Goal: Task Accomplishment & Management: Use online tool/utility

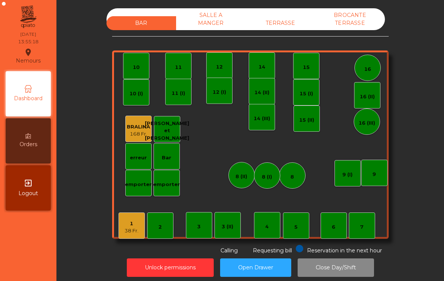
click at [128, 231] on div "38 Fr." at bounding box center [131, 231] width 14 height 8
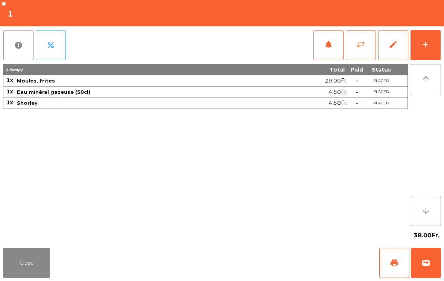
click at [375, 272] on div "Close print wallet" at bounding box center [222, 262] width 444 height 36
click at [398, 266] on span "print" at bounding box center [394, 262] width 9 height 9
click at [440, 265] on button "wallet" at bounding box center [426, 262] width 30 height 30
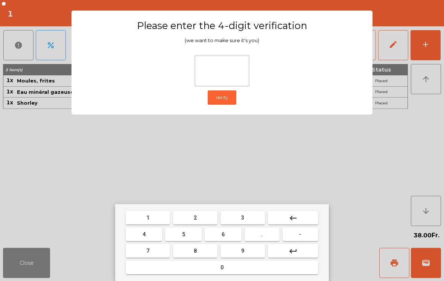
type input "*"
type input "****"
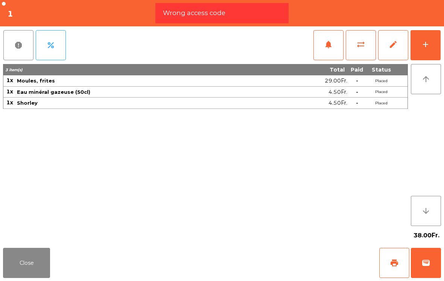
click at [431, 270] on button "wallet" at bounding box center [426, 262] width 30 height 30
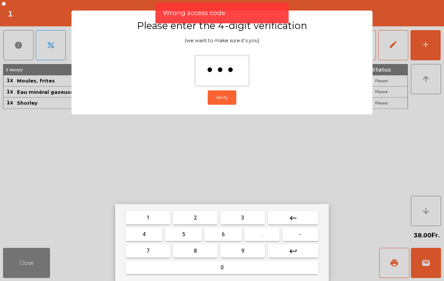
type input "****"
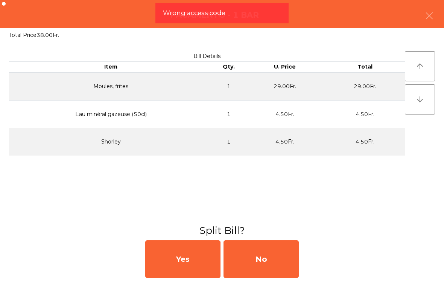
click at [286, 256] on div "No" at bounding box center [260, 259] width 75 height 38
click at [281, 255] on div "No" at bounding box center [260, 259] width 75 height 38
click at [292, 257] on div "No" at bounding box center [260, 259] width 75 height 38
click at [304, 249] on div "Reservation in the next hour" at bounding box center [339, 249] width 86 height 10
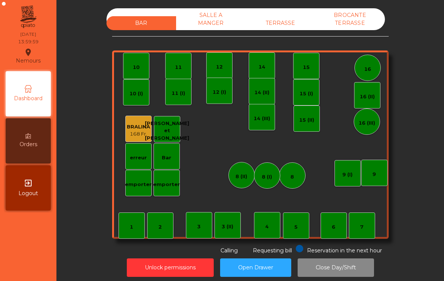
click at [273, 29] on div "TERRASSE" at bounding box center [281, 23] width 70 height 14
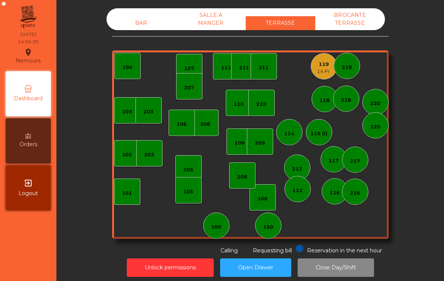
click at [319, 67] on div "119" at bounding box center [324, 65] width 14 height 8
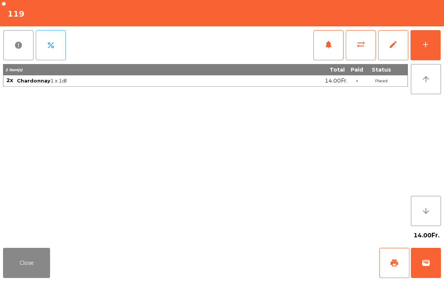
click at [419, 274] on button "wallet" at bounding box center [426, 262] width 30 height 30
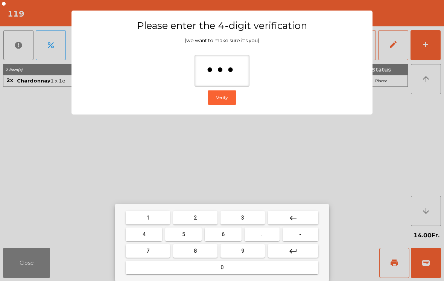
type input "****"
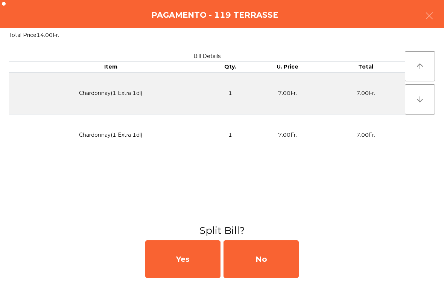
click at [277, 260] on div "No" at bounding box center [260, 259] width 75 height 38
click at [268, 254] on div "MB" at bounding box center [260, 259] width 75 height 38
click at [261, 251] on div "No" at bounding box center [260, 259] width 75 height 38
click at [258, 263] on div "No" at bounding box center [260, 259] width 75 height 38
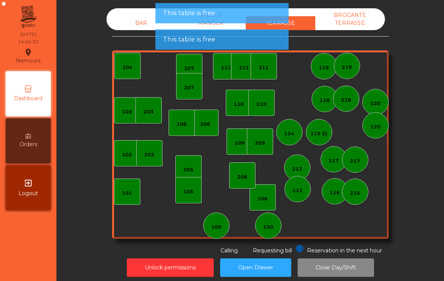
click at [134, 20] on div "BAR" at bounding box center [141, 23] width 70 height 14
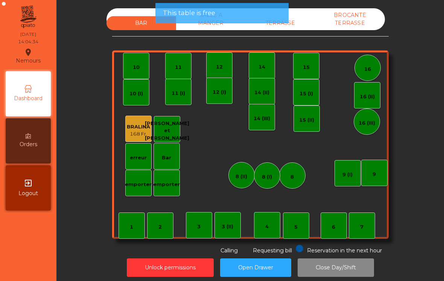
click at [308, 35] on div "BAR SALLE A MANGER TERRASSE BROCANTE TERRASSE 1 2 3 4 5 6 7 8 9 10 11 12 14 15 …" at bounding box center [250, 131] width 276 height 246
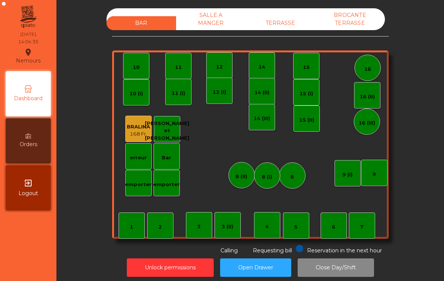
click at [285, 29] on div "TERRASSE" at bounding box center [281, 23] width 70 height 14
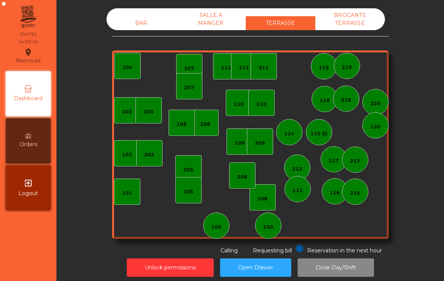
click at [218, 234] on div "100" at bounding box center [216, 225] width 26 height 26
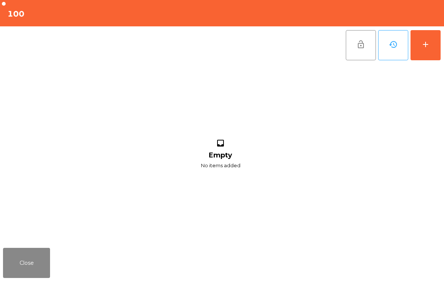
click at [433, 48] on button "add" at bounding box center [425, 45] width 30 height 30
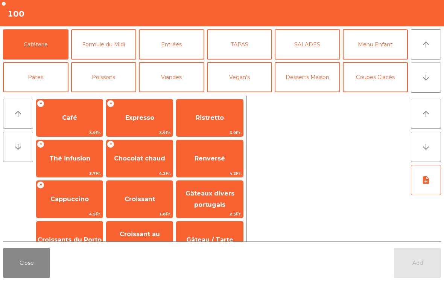
click at [79, 121] on span "Café" at bounding box center [69, 118] width 66 height 20
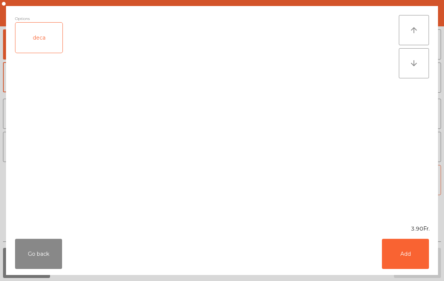
click at [408, 263] on button "Add" at bounding box center [405, 253] width 47 height 30
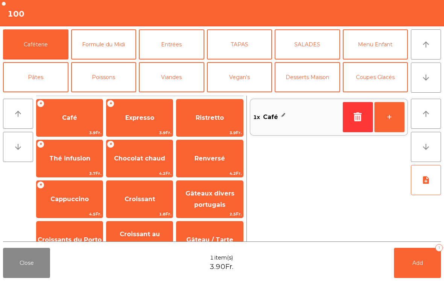
click at [419, 259] on span "Add" at bounding box center [417, 262] width 11 height 7
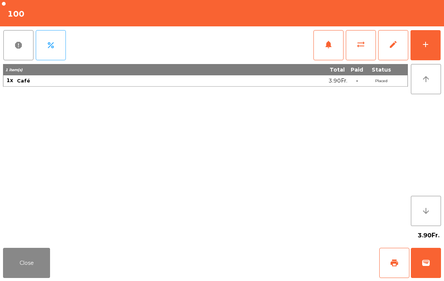
click at [37, 263] on button "Close" at bounding box center [26, 262] width 47 height 30
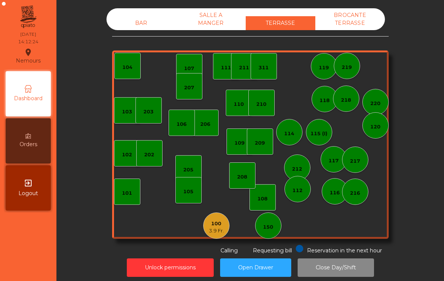
click at [135, 6] on div "BAR SALLE A MANGER TERRASSE BROCANTE TERRASSE 103 102 101 202 206 104 205 108 1…" at bounding box center [250, 143] width 378 height 276
click at [121, 29] on div "BAR" at bounding box center [141, 23] width 70 height 14
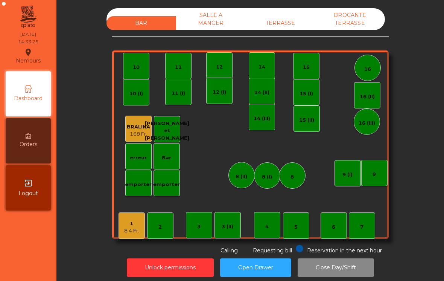
click at [120, 240] on div "BAR SALLE A MANGER TERRASSE BROCANTE TERRASSE 1 8.4 Fr. 2 3 4 5 6 7 8 9 10 11 1…" at bounding box center [250, 131] width 276 height 246
click at [141, 238] on div "1 8.4 Fr." at bounding box center [131, 225] width 26 height 26
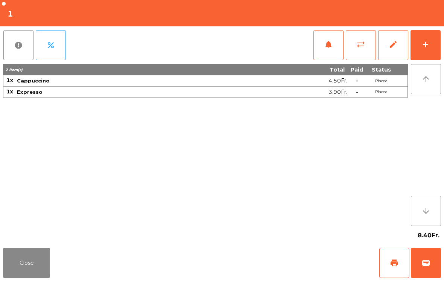
click at [326, 46] on span "notifications" at bounding box center [328, 44] width 9 height 9
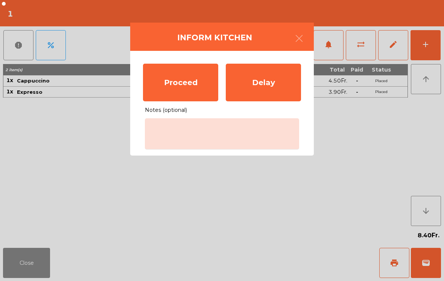
click at [115, 202] on ngb-modal-window "Inform Kitchen Proceed Delay Notes (optional)" at bounding box center [222, 140] width 444 height 281
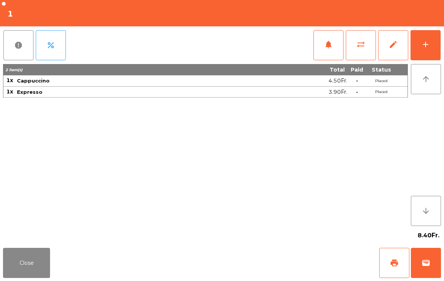
click at [395, 266] on span "print" at bounding box center [394, 262] width 9 height 9
